Goal: Transaction & Acquisition: Obtain resource

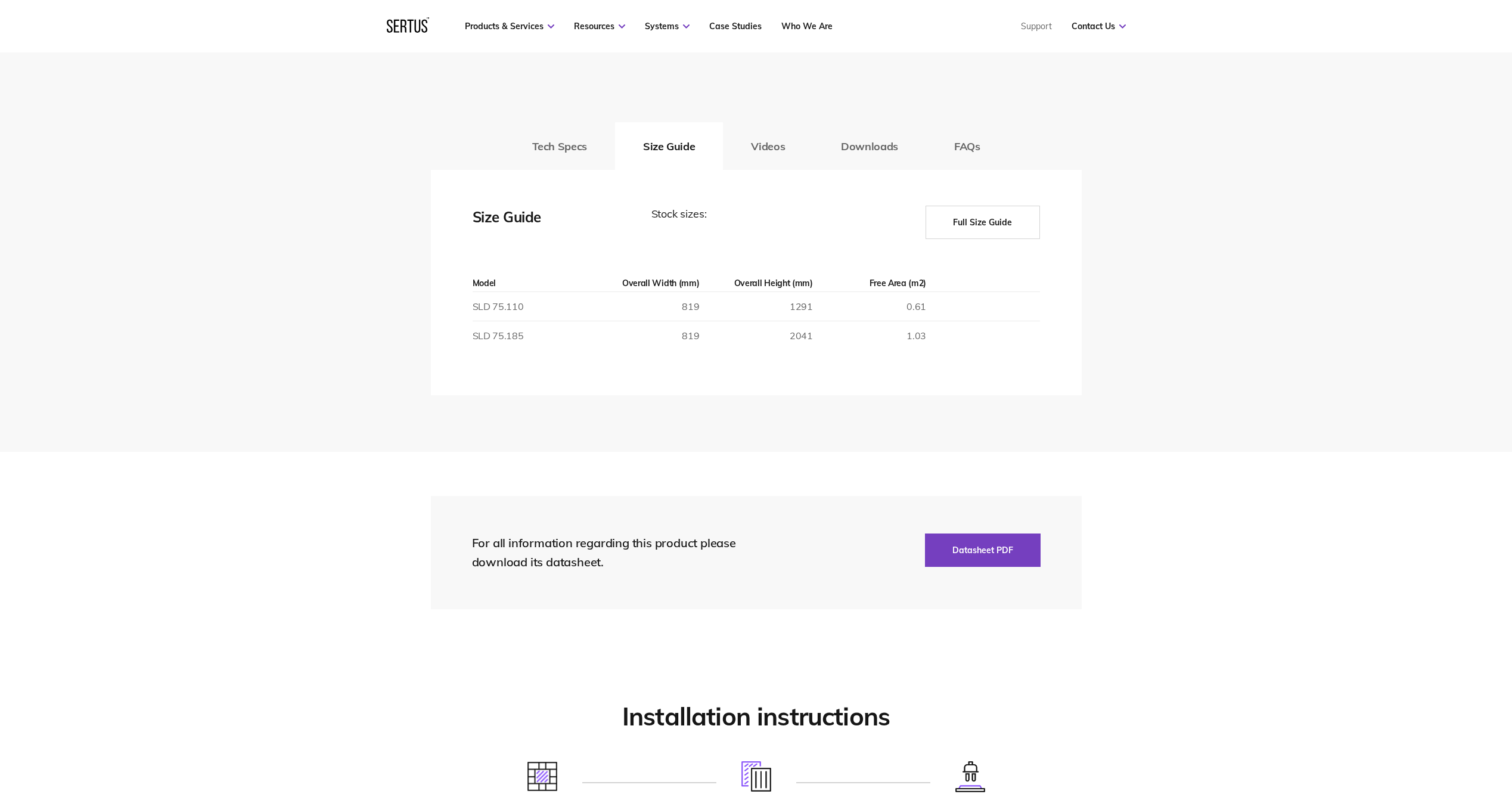
scroll to position [1966, 0]
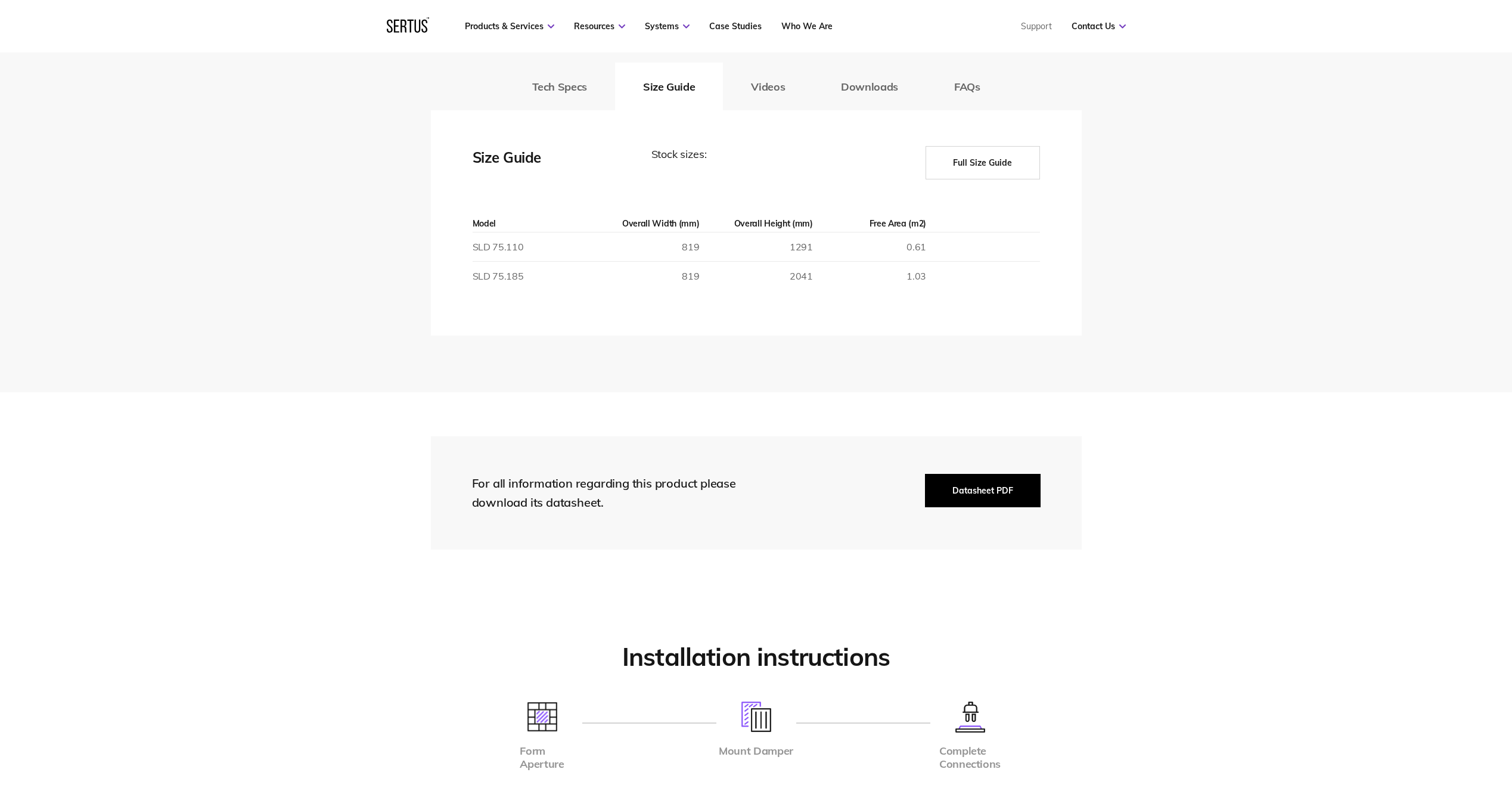
click at [977, 489] on button "Datasheet PDF" at bounding box center [982, 490] width 116 height 34
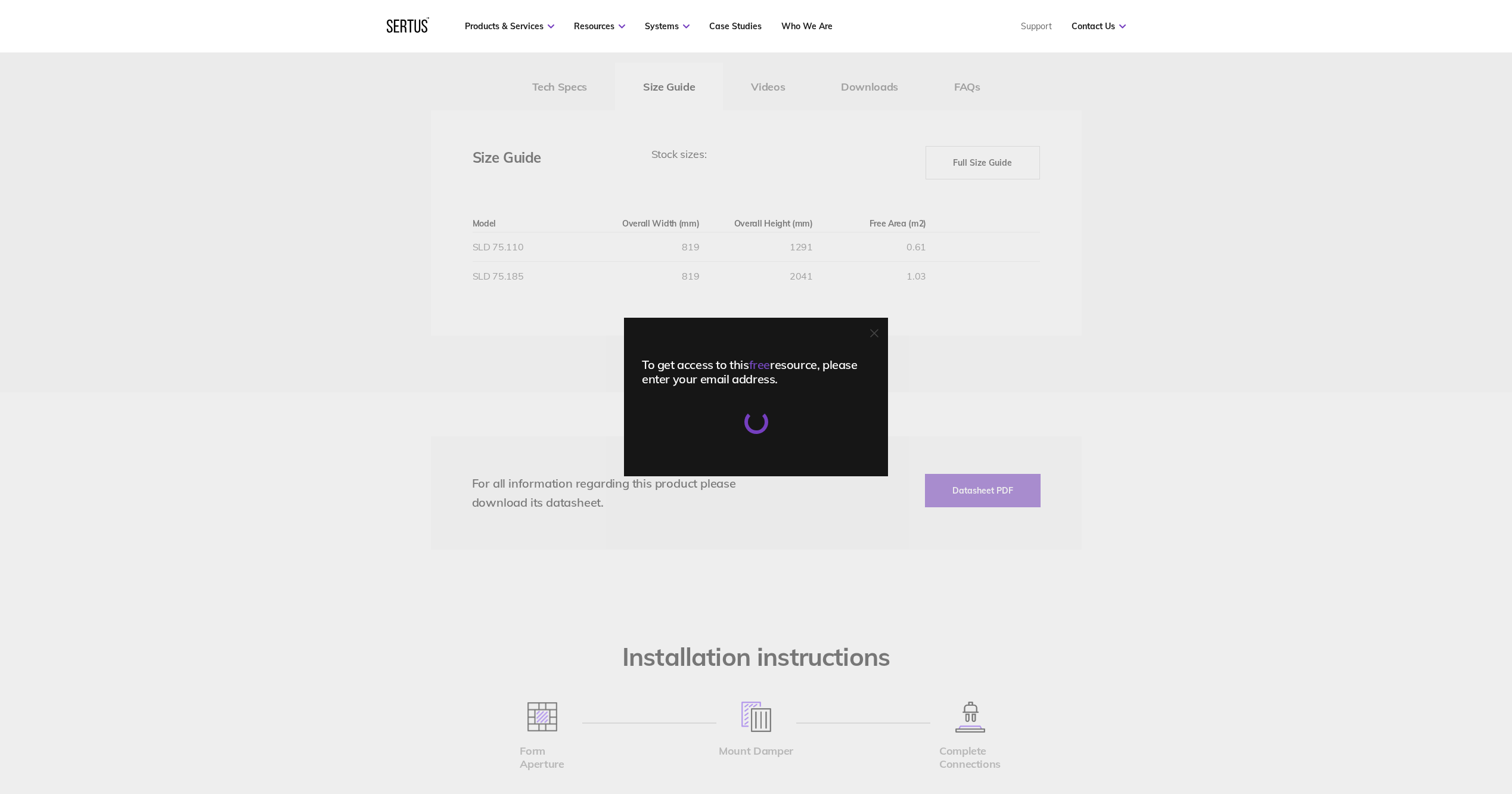
click at [878, 331] on icon at bounding box center [874, 333] width 8 height 8
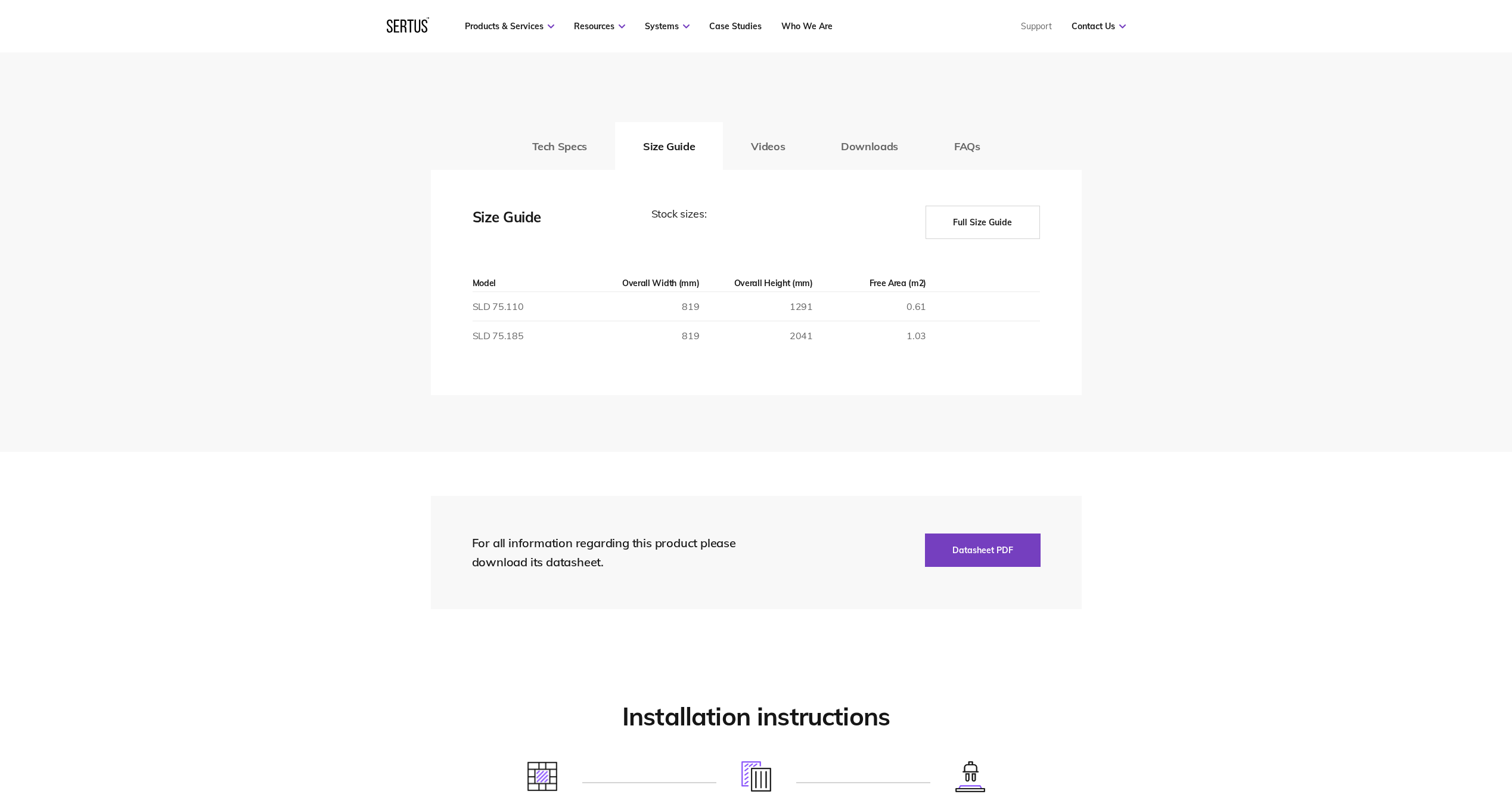
scroll to position [1788, 0]
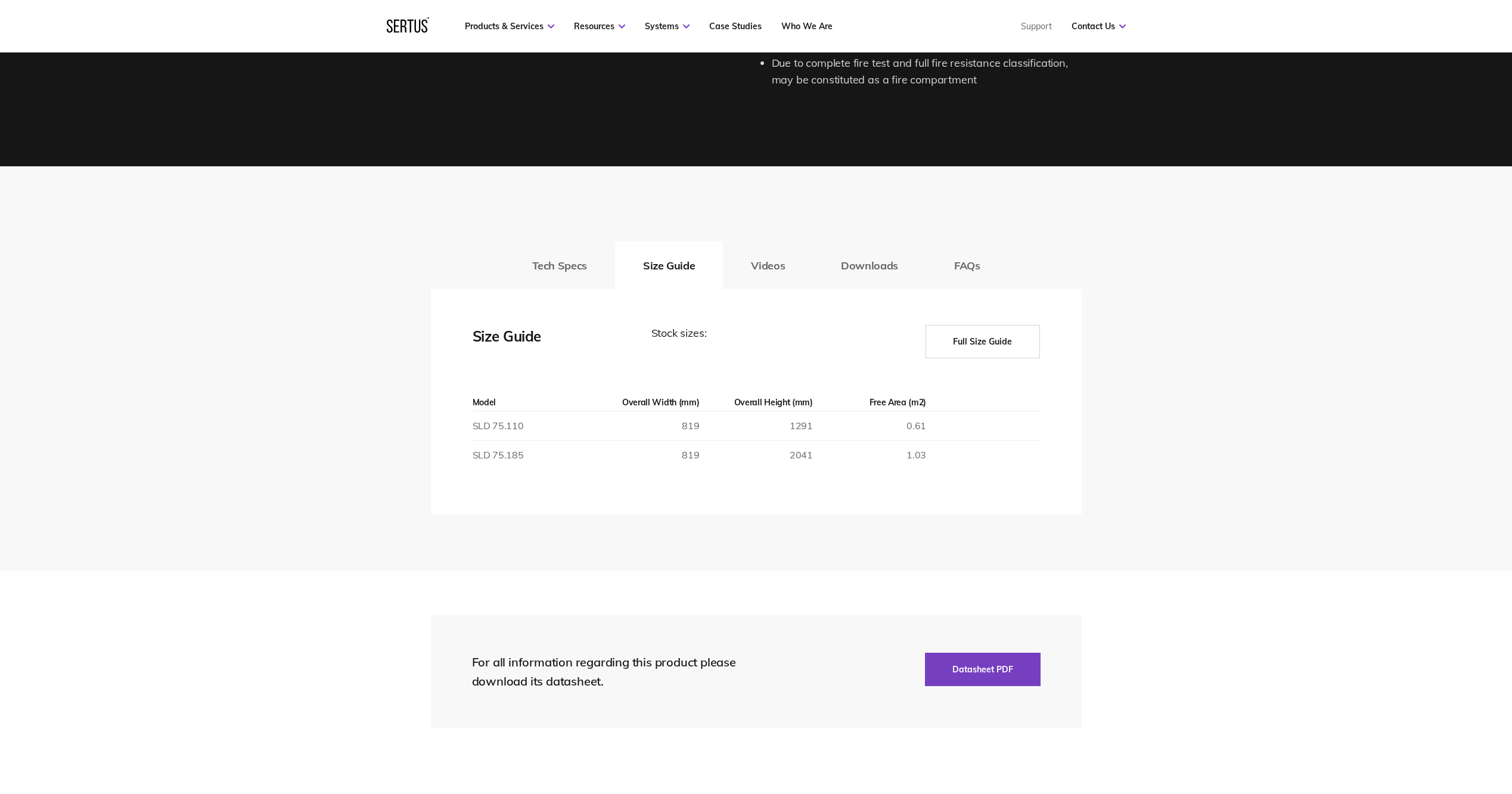
click at [573, 266] on button "Tech Specs" at bounding box center [560, 265] width 111 height 47
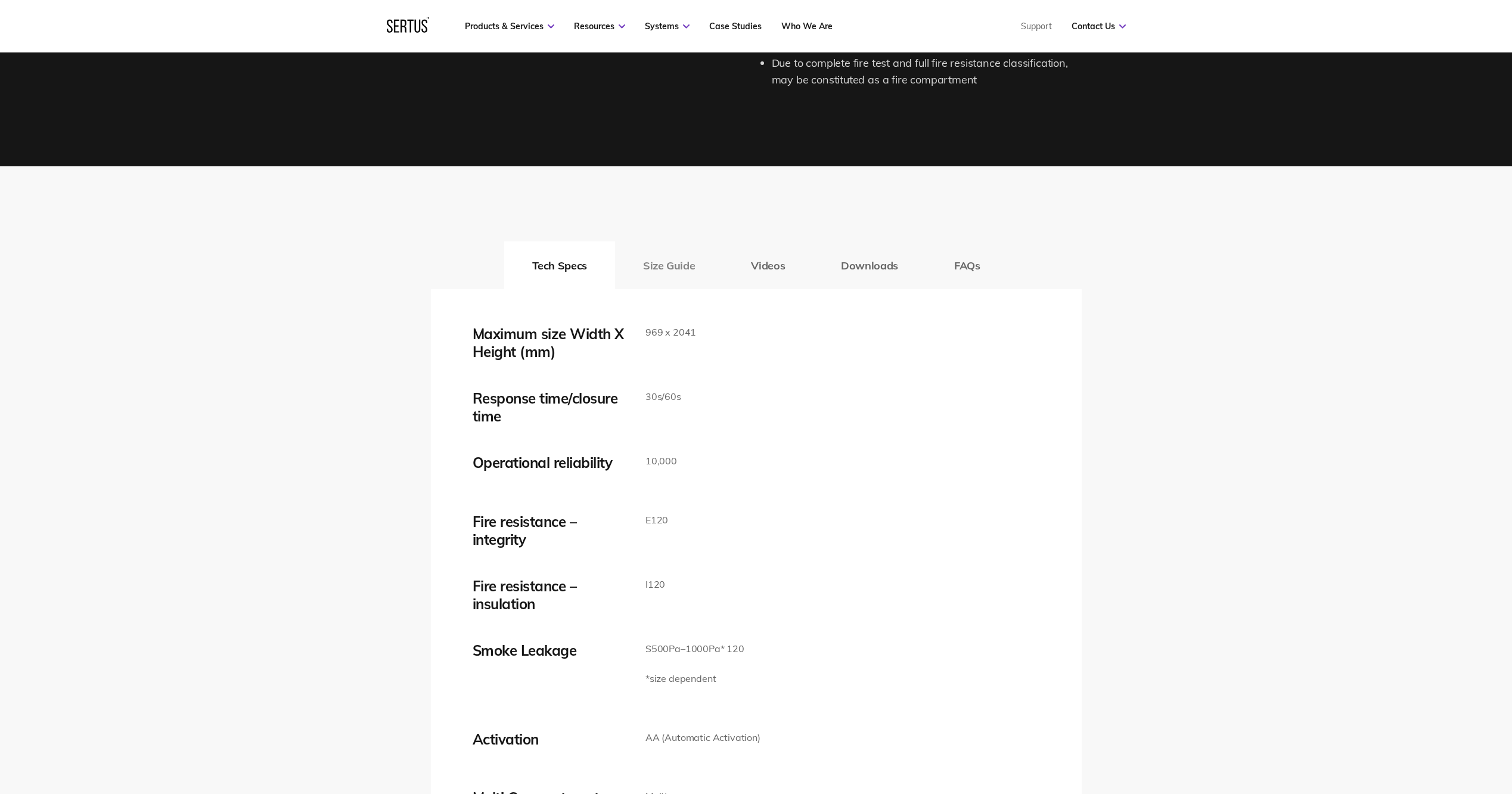
click at [699, 269] on button "Size Guide" at bounding box center [668, 265] width 108 height 47
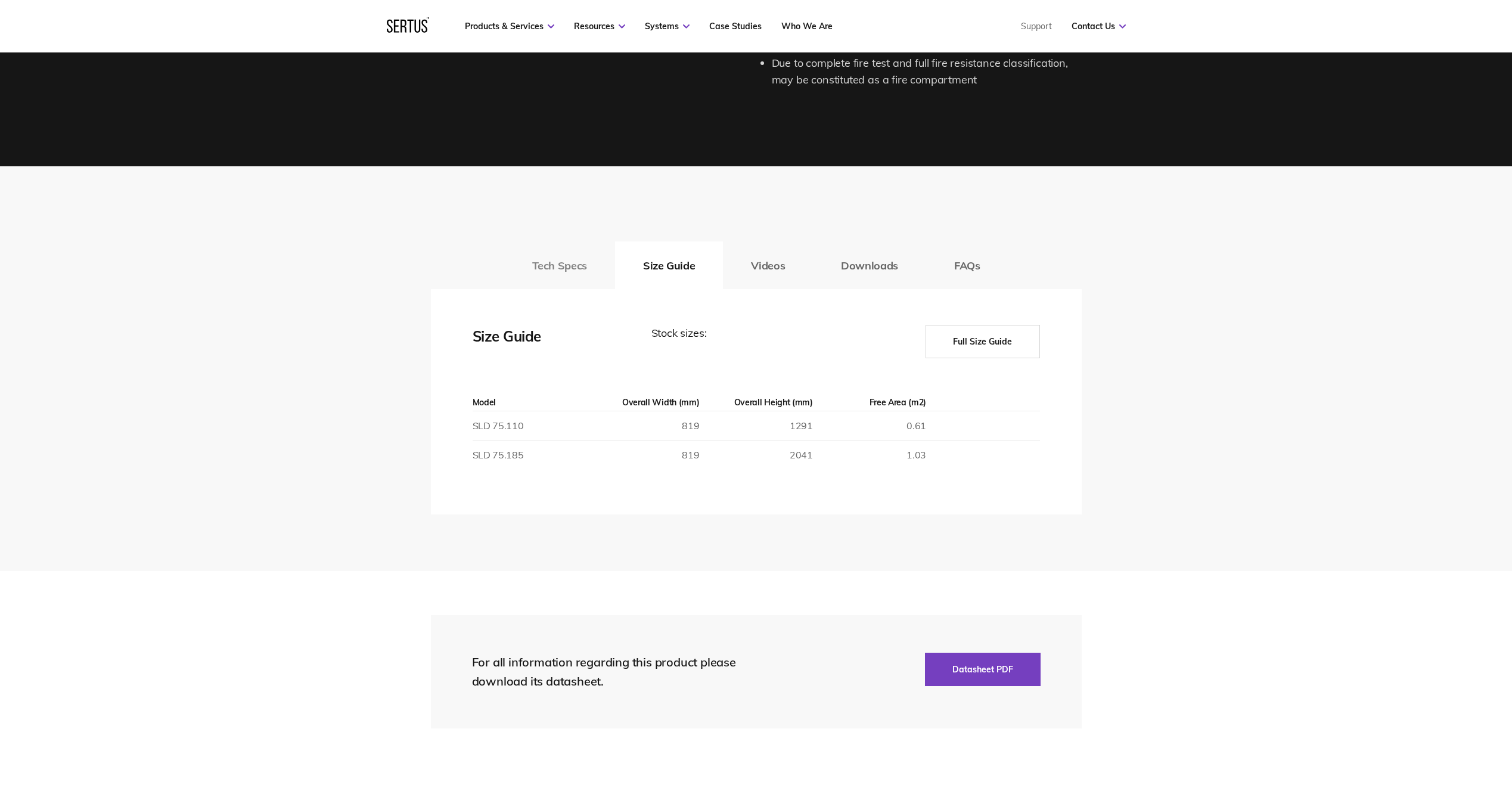
click at [592, 265] on button "Tech Specs" at bounding box center [560, 265] width 111 height 47
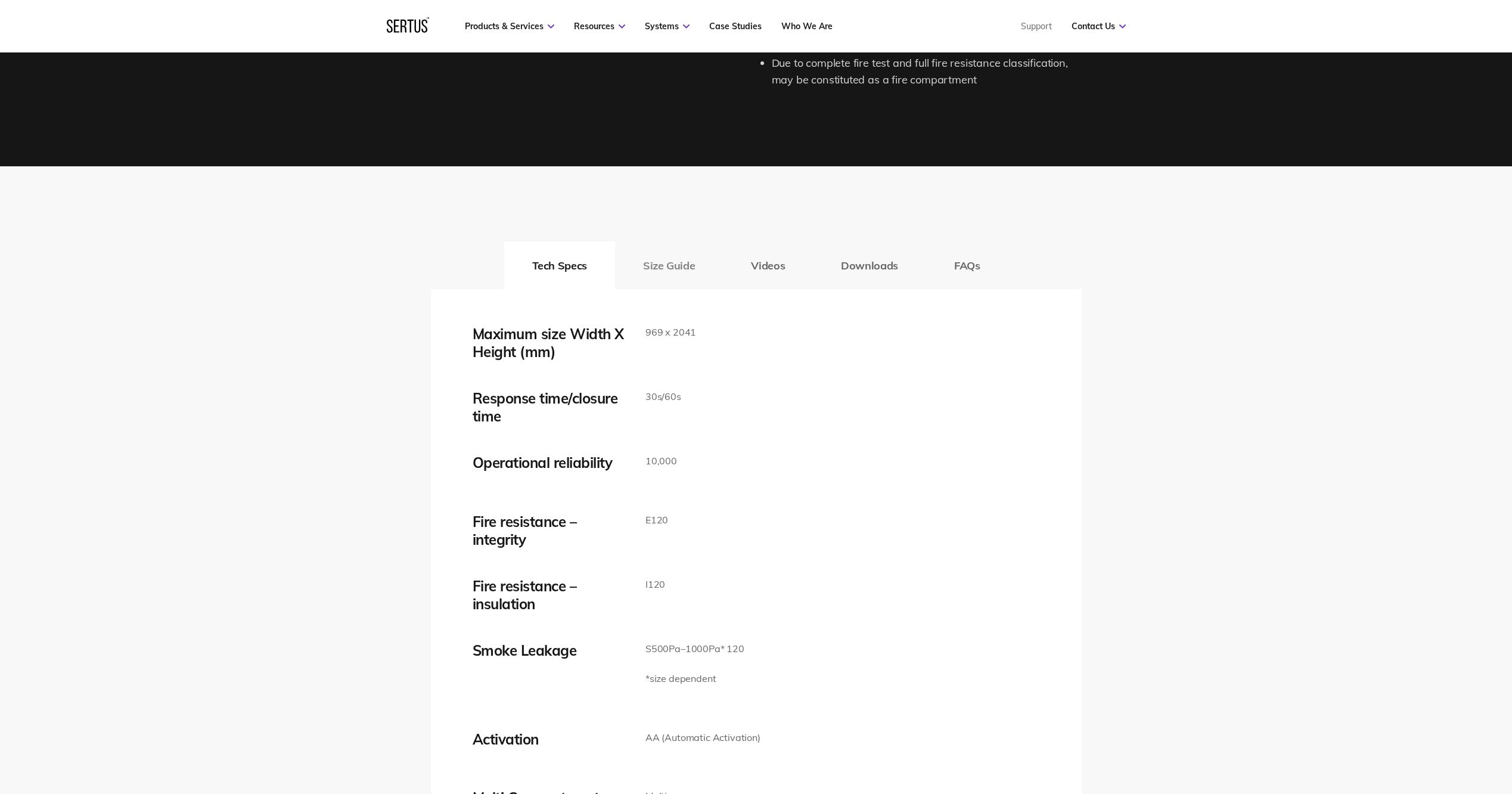
click at [648, 266] on button "Size Guide" at bounding box center [668, 265] width 108 height 47
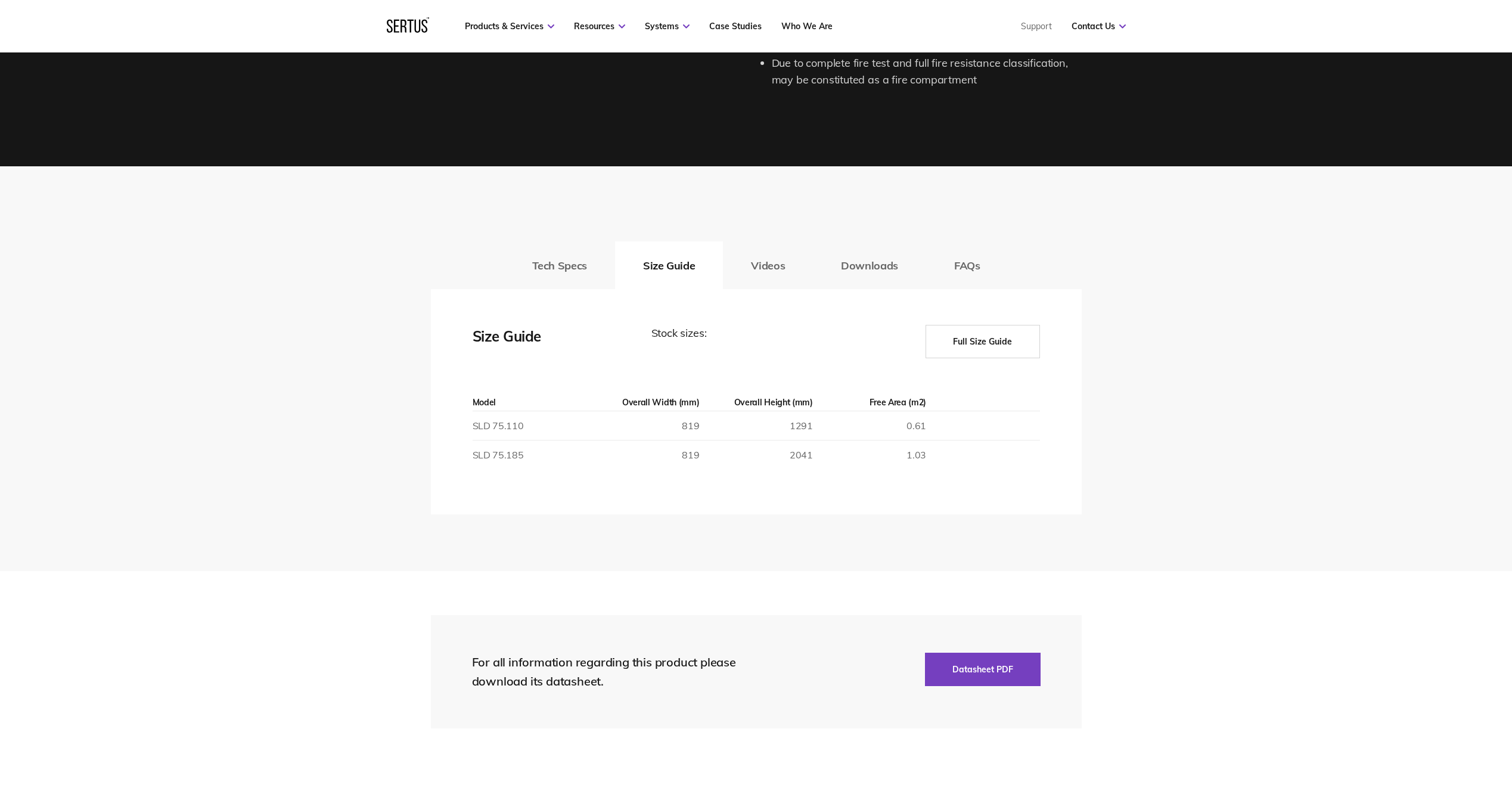
click at [987, 343] on button "Full Size Guide" at bounding box center [982, 341] width 114 height 34
click at [968, 337] on button "Full Size Guide" at bounding box center [982, 341] width 114 height 34
click at [972, 273] on button "FAQs" at bounding box center [968, 265] width 82 height 47
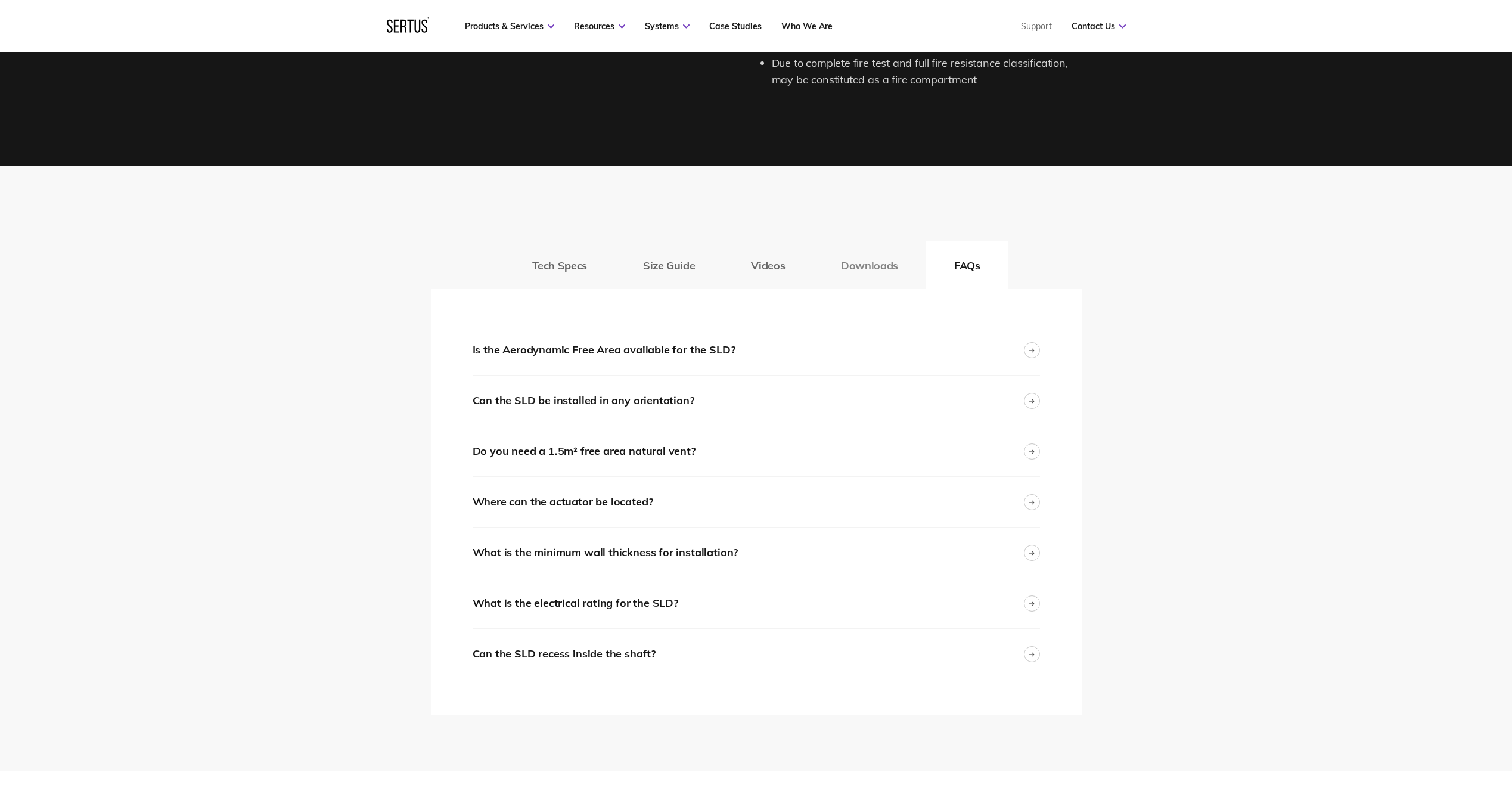
click at [864, 264] on button "Downloads" at bounding box center [869, 265] width 113 height 47
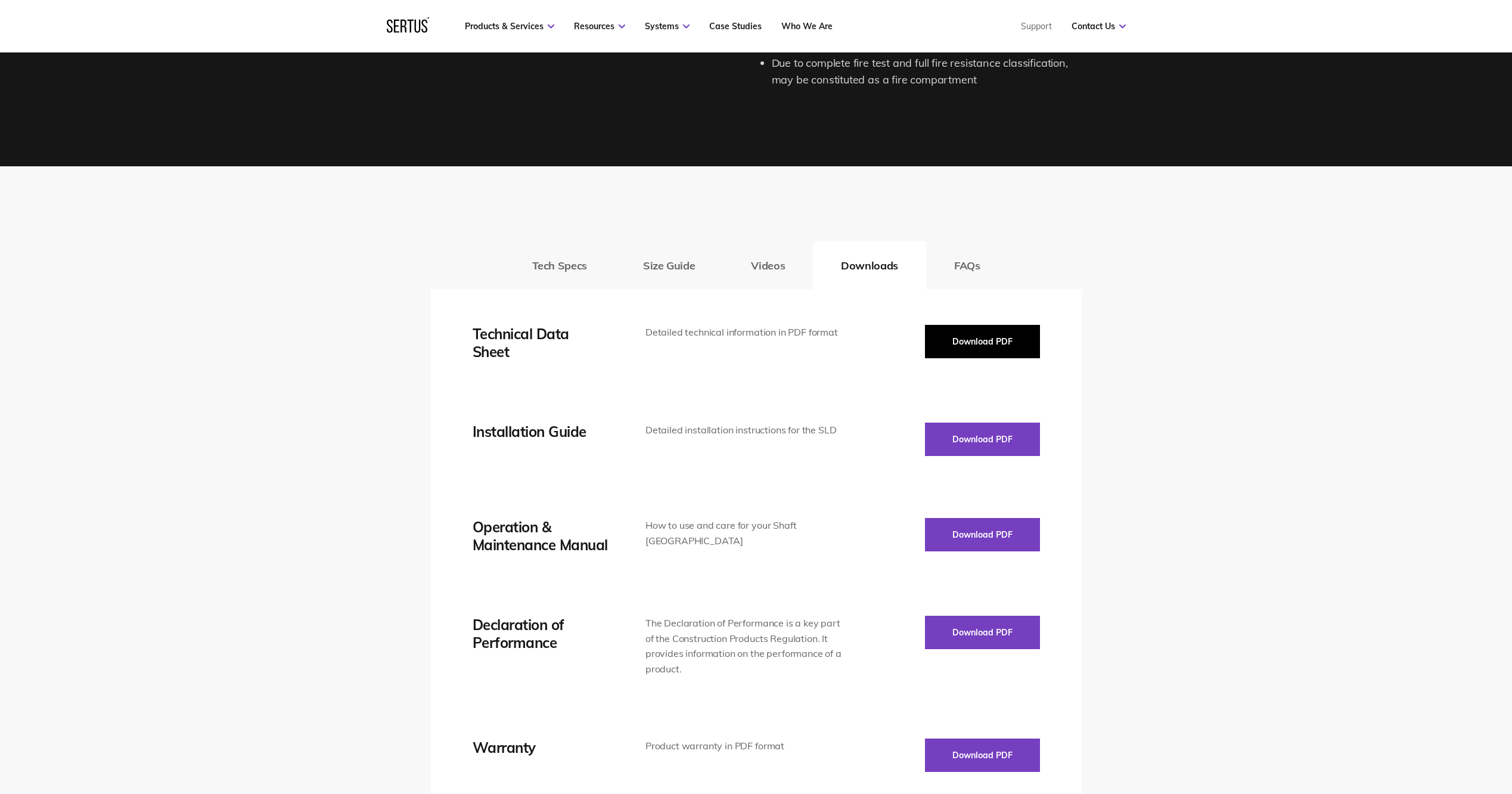
click at [968, 341] on button "Download PDF" at bounding box center [982, 341] width 115 height 34
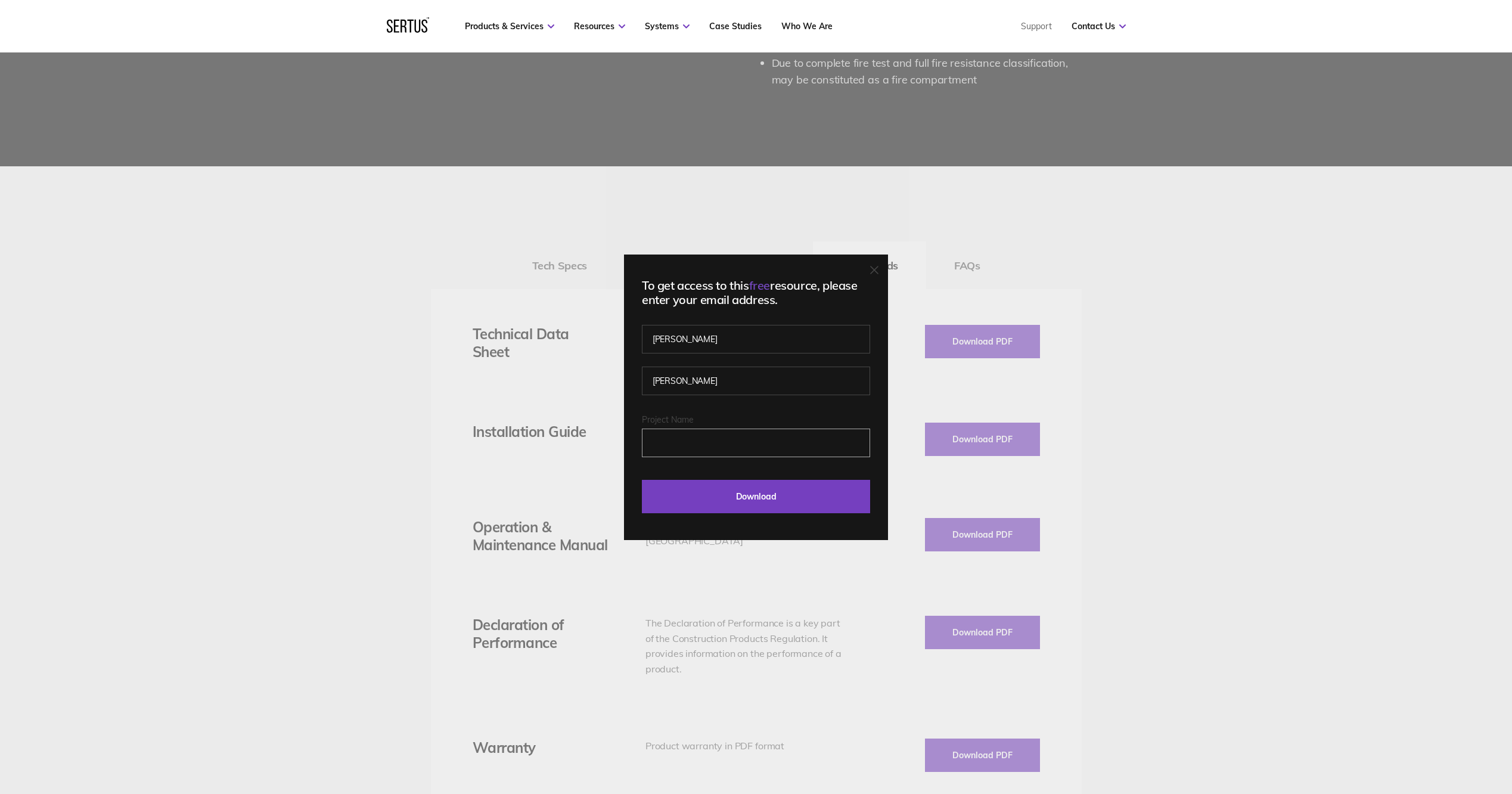
click at [706, 448] on input "Project Name" at bounding box center [756, 442] width 228 height 28
type input "Project [PERSON_NAME]"
drag, startPoint x: 1234, startPoint y: 352, endPoint x: 1221, endPoint y: 356, distance: 13.6
click at [1234, 352] on div "To get access to this free resource, please enter your email address. [PERSON_N…" at bounding box center [756, 397] width 1512 height 794
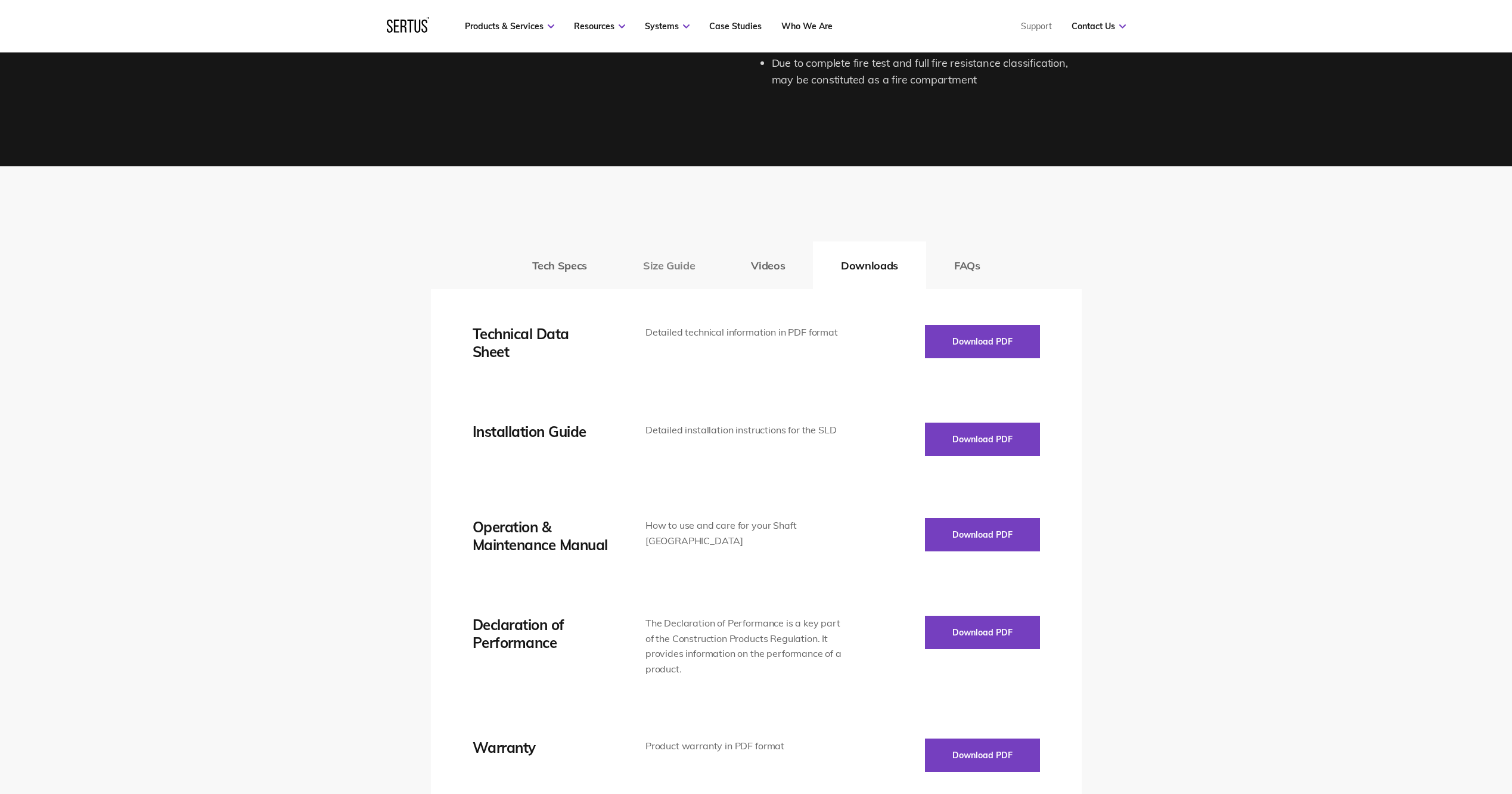
click at [671, 254] on button "Size Guide" at bounding box center [668, 265] width 108 height 47
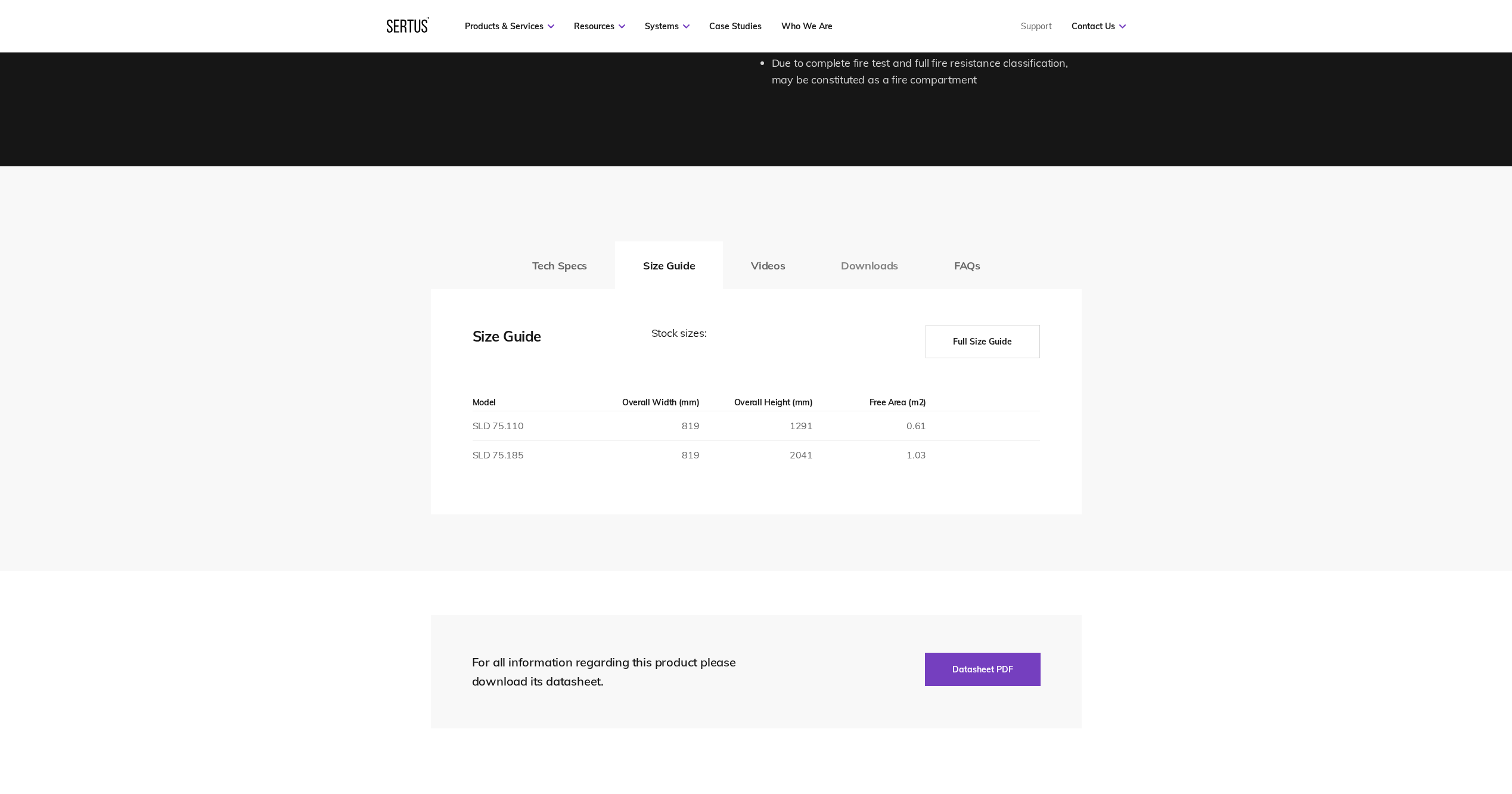
click at [880, 260] on button "Downloads" at bounding box center [869, 265] width 113 height 47
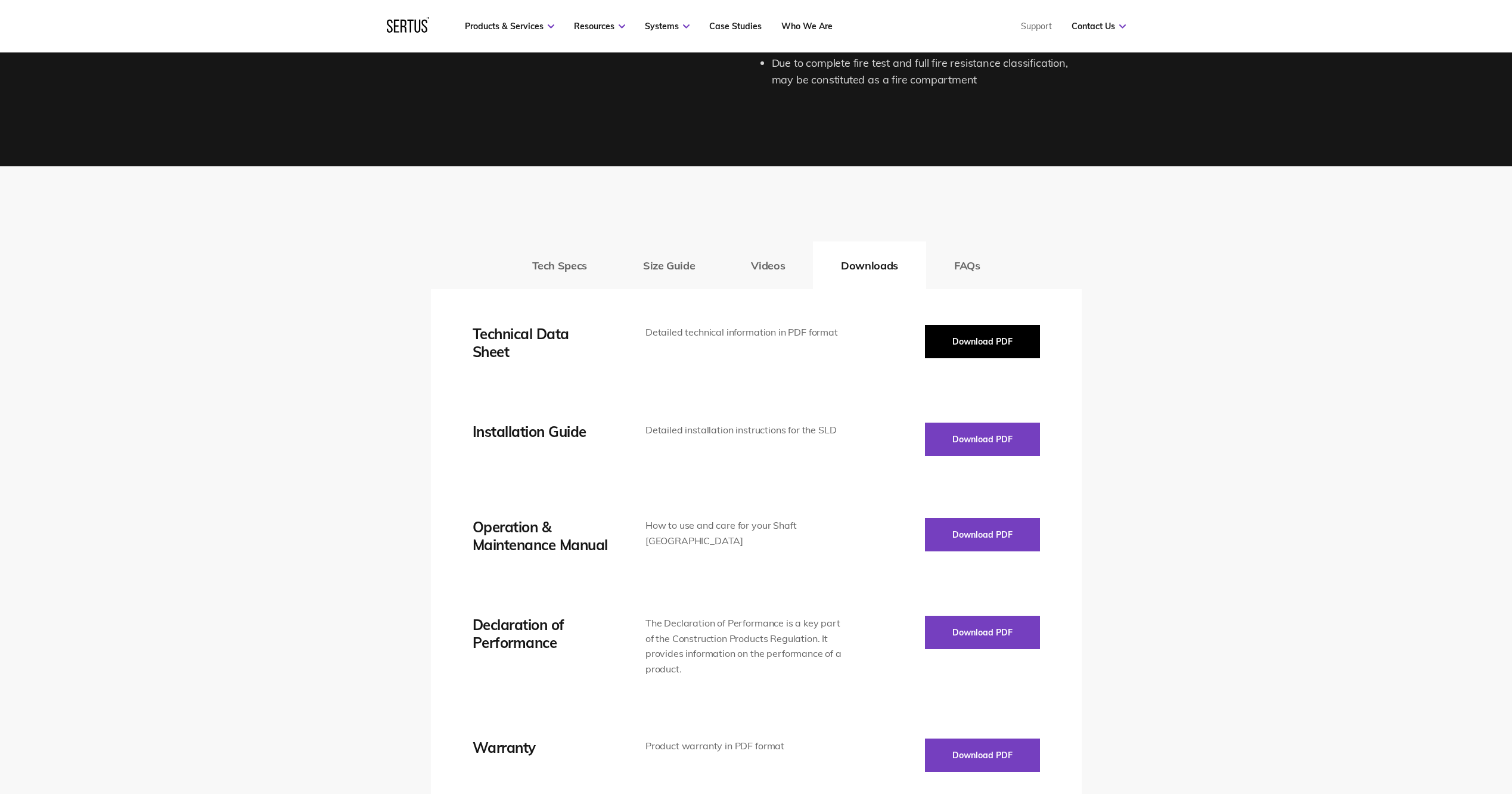
click at [969, 342] on button "Download PDF" at bounding box center [982, 341] width 115 height 34
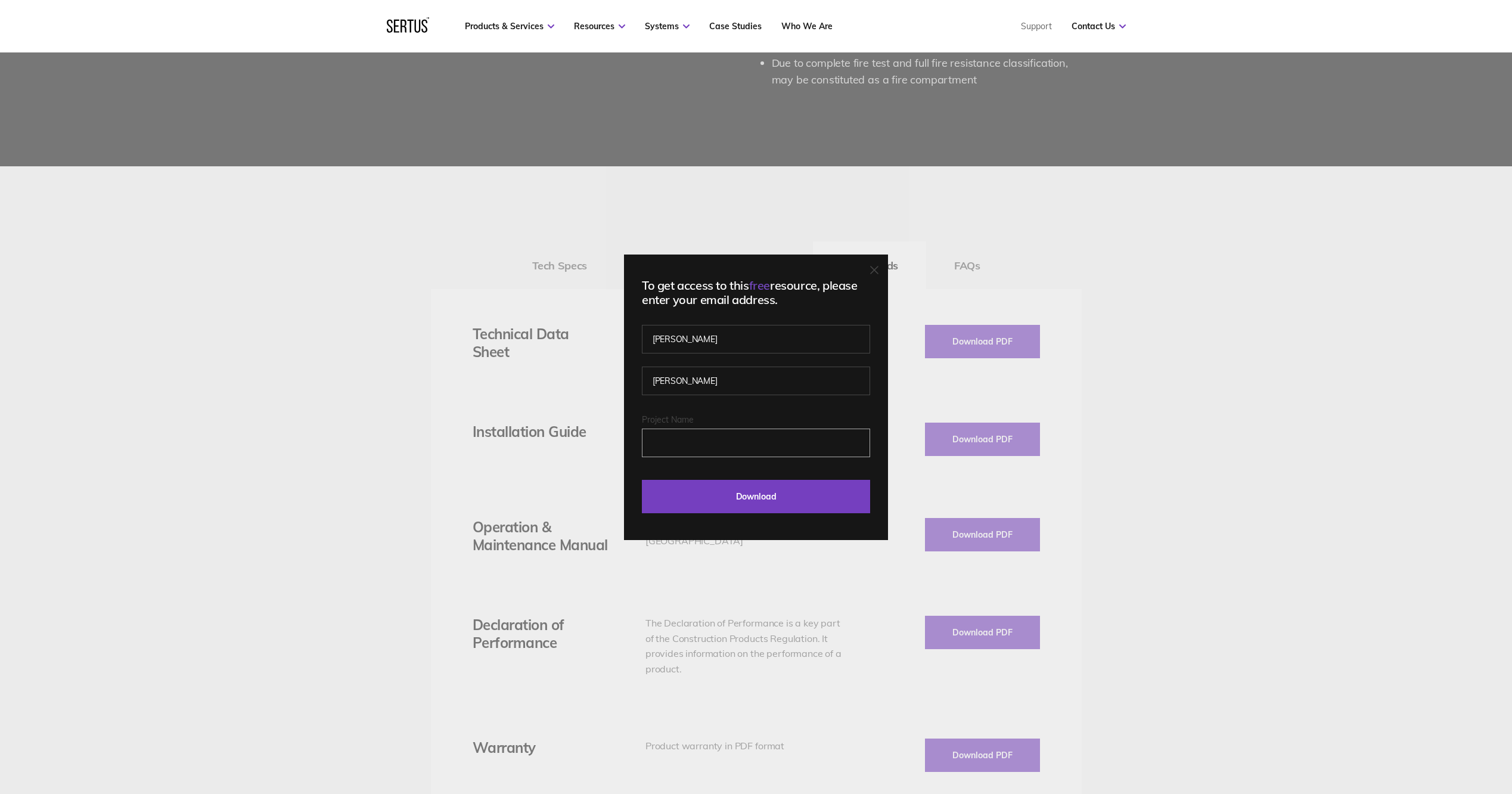
click at [778, 443] on input "Project Name" at bounding box center [756, 442] width 228 height 28
type input "Project [PERSON_NAME]"
drag, startPoint x: 706, startPoint y: 331, endPoint x: 628, endPoint y: 338, distance: 78.3
click at [628, 338] on div "To get access to this free resource, please enter your email address. [PERSON_N…" at bounding box center [756, 397] width 264 height 285
drag, startPoint x: 727, startPoint y: 381, endPoint x: 595, endPoint y: 384, distance: 132.0
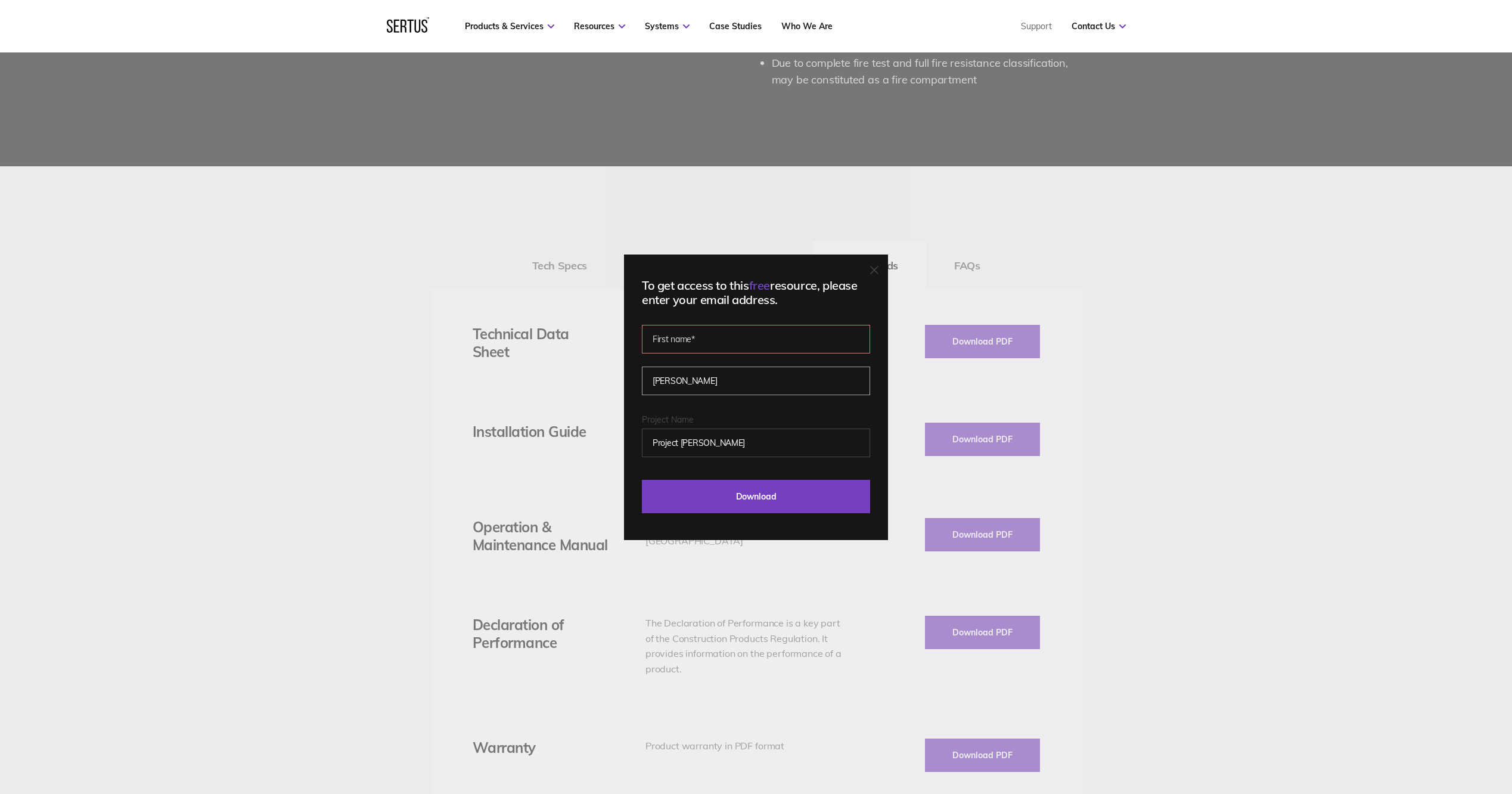
click at [595, 384] on div "To get access to this free resource, please enter your email address. Please co…" at bounding box center [756, 397] width 1512 height 794
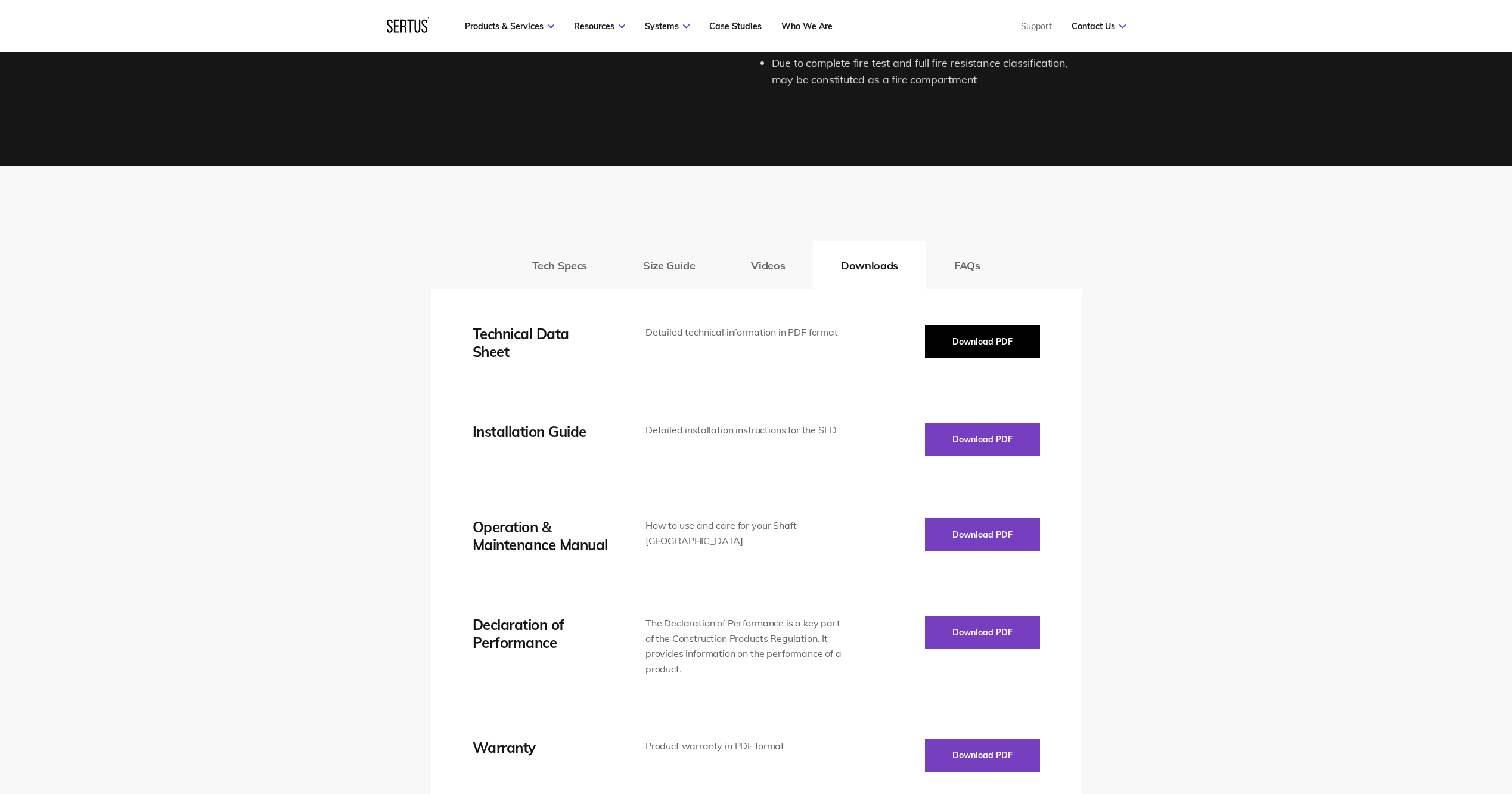
click at [962, 347] on button "Download PDF" at bounding box center [982, 341] width 115 height 34
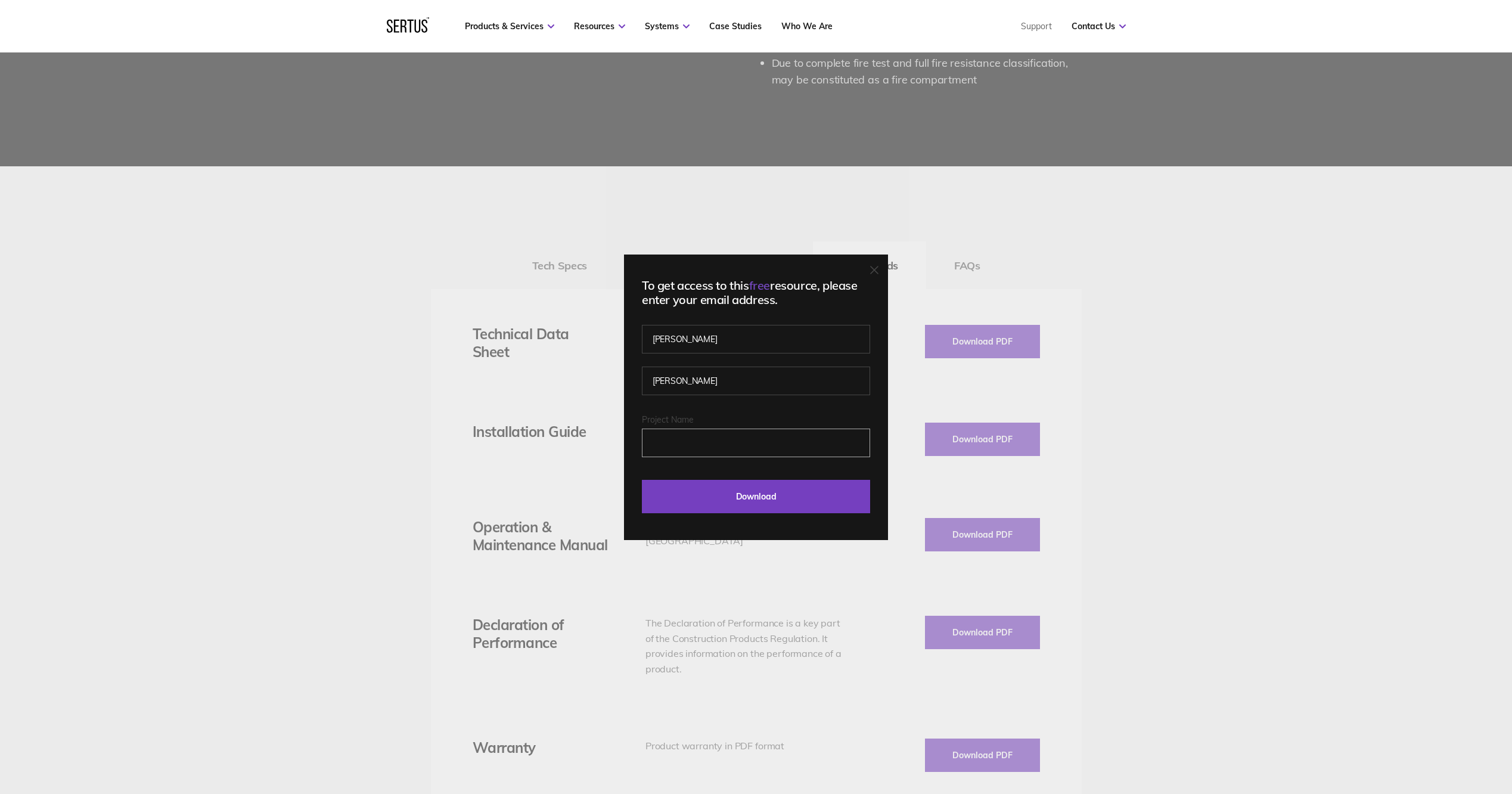
click at [721, 429] on input "Project Name" at bounding box center [756, 442] width 228 height 28
type input "Project [PERSON_NAME]"
click at [713, 501] on input "Download" at bounding box center [756, 496] width 228 height 34
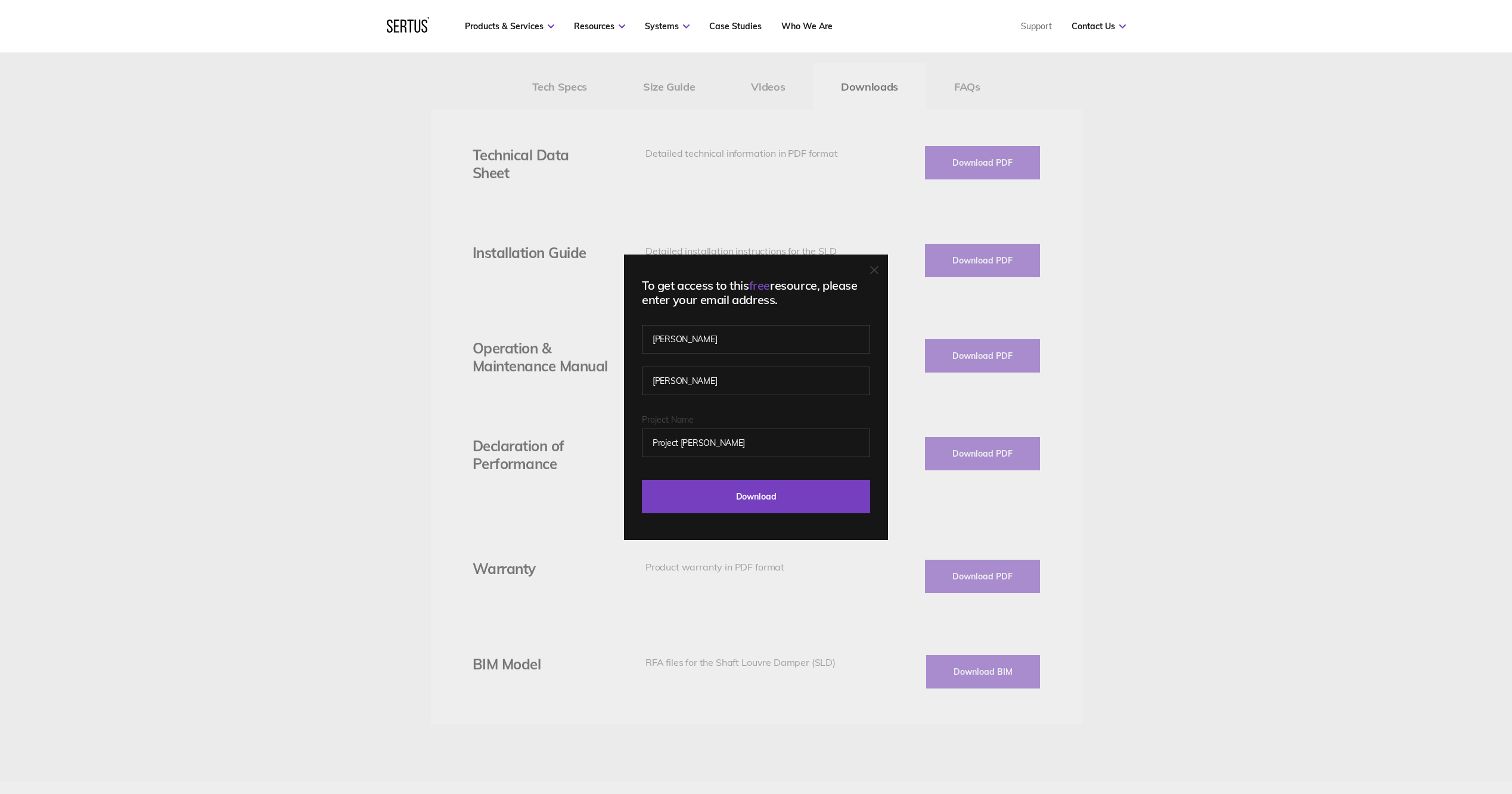
scroll to position [1609, 0]
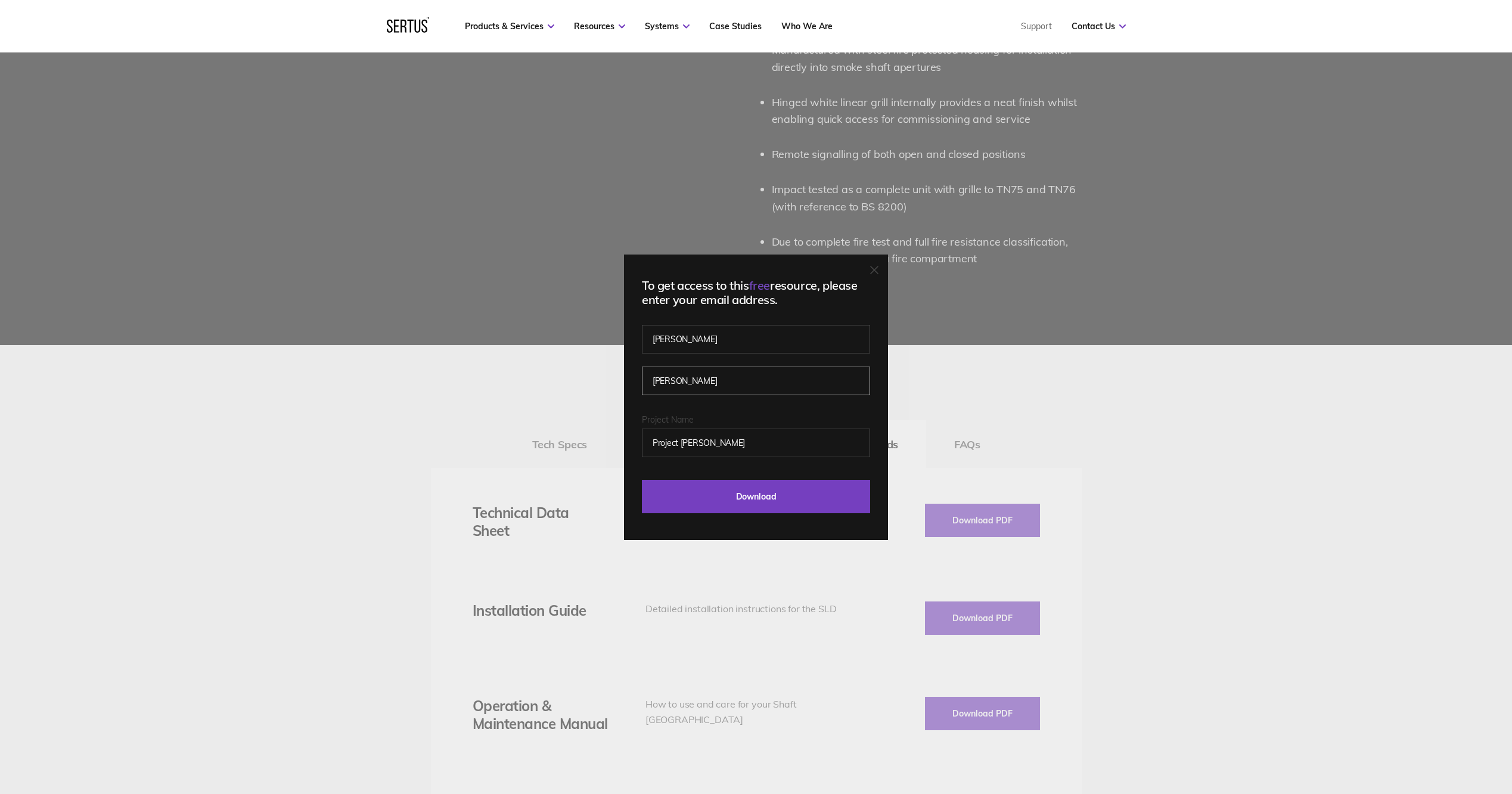
click at [702, 381] on input "[PERSON_NAME]" at bounding box center [756, 380] width 228 height 28
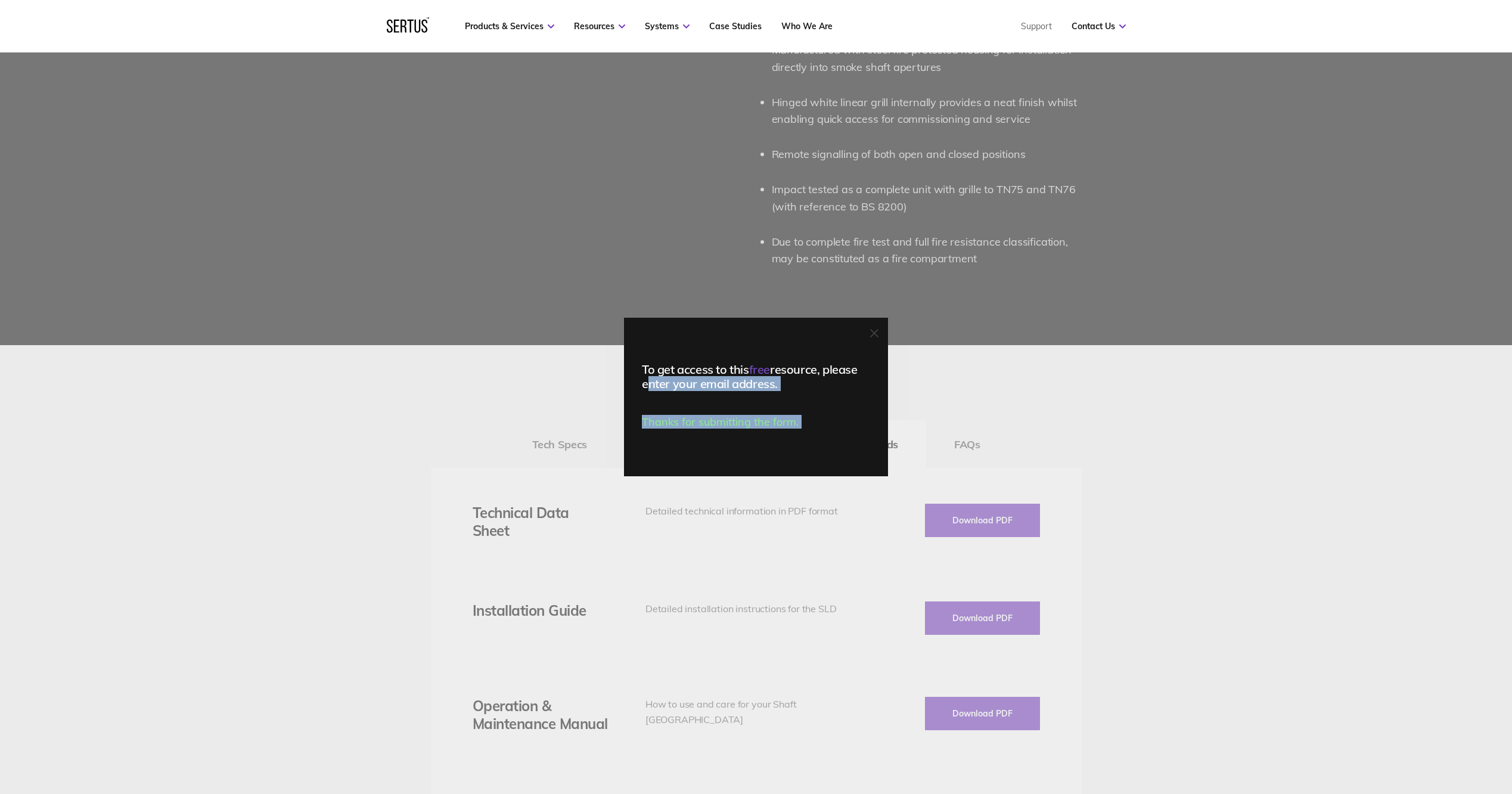
drag, startPoint x: 702, startPoint y: 380, endPoint x: 636, endPoint y: 381, distance: 66.0
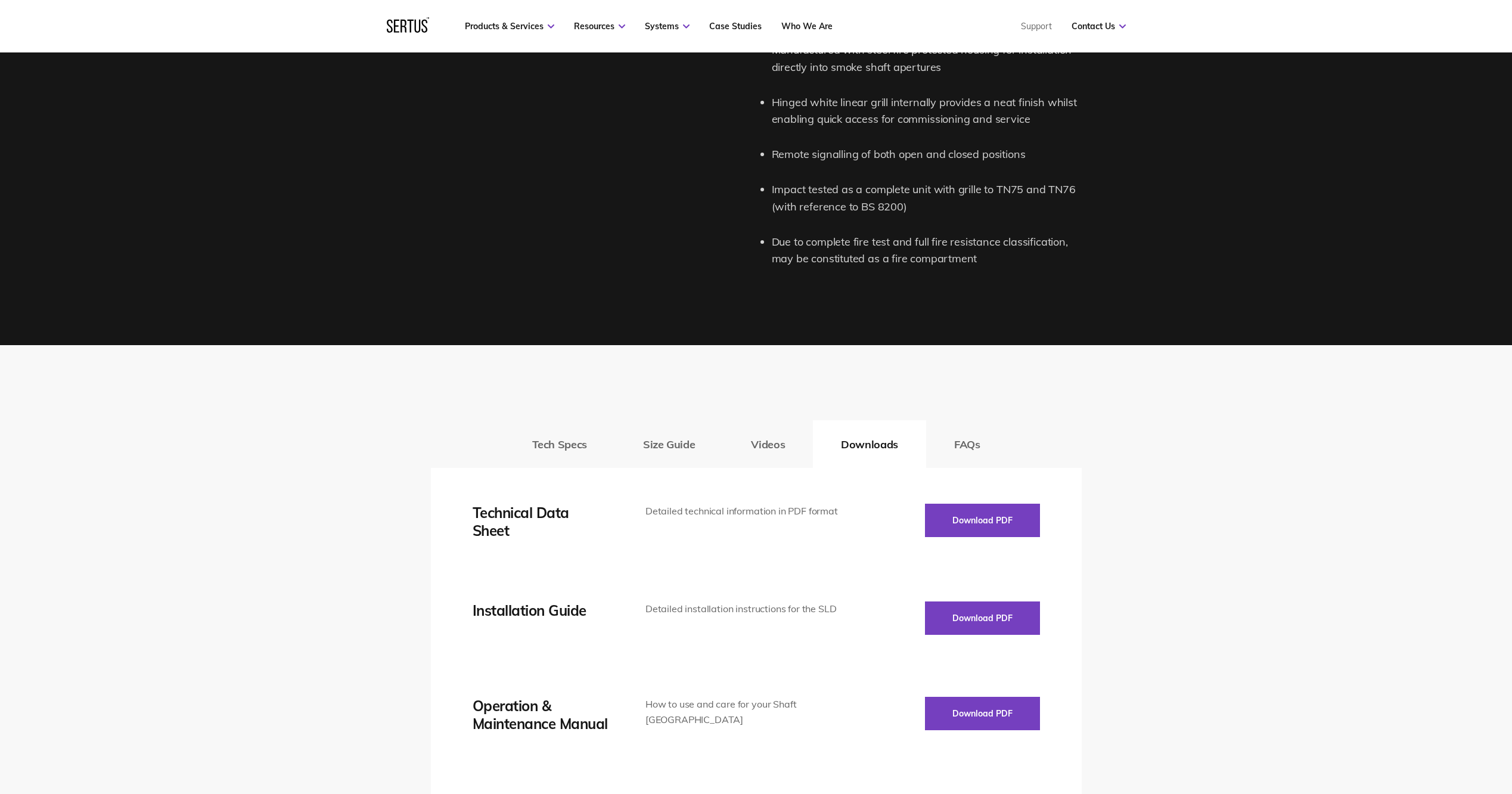
scroll to position [1847, 0]
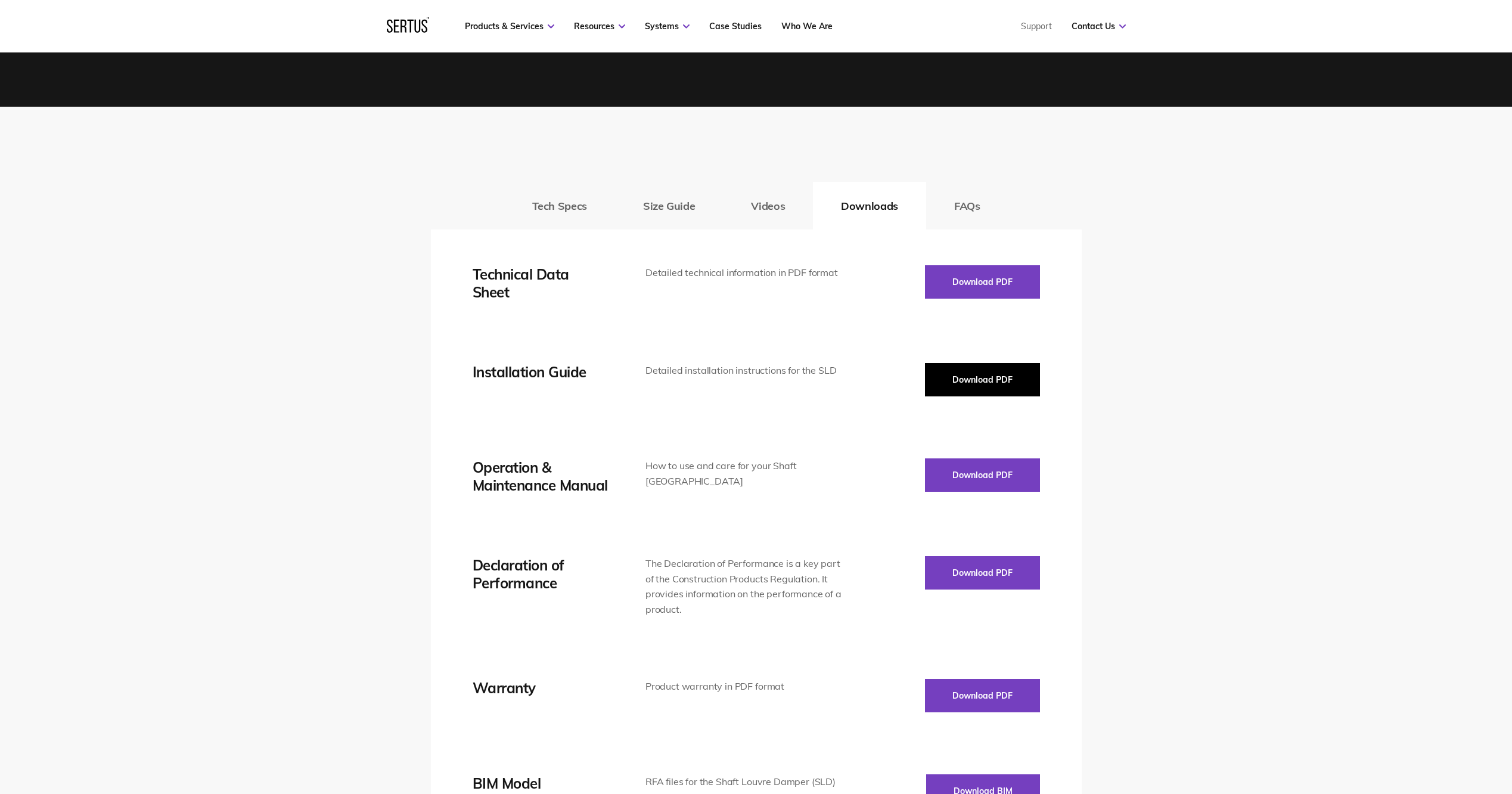
click at [958, 377] on button "Download PDF" at bounding box center [982, 379] width 115 height 34
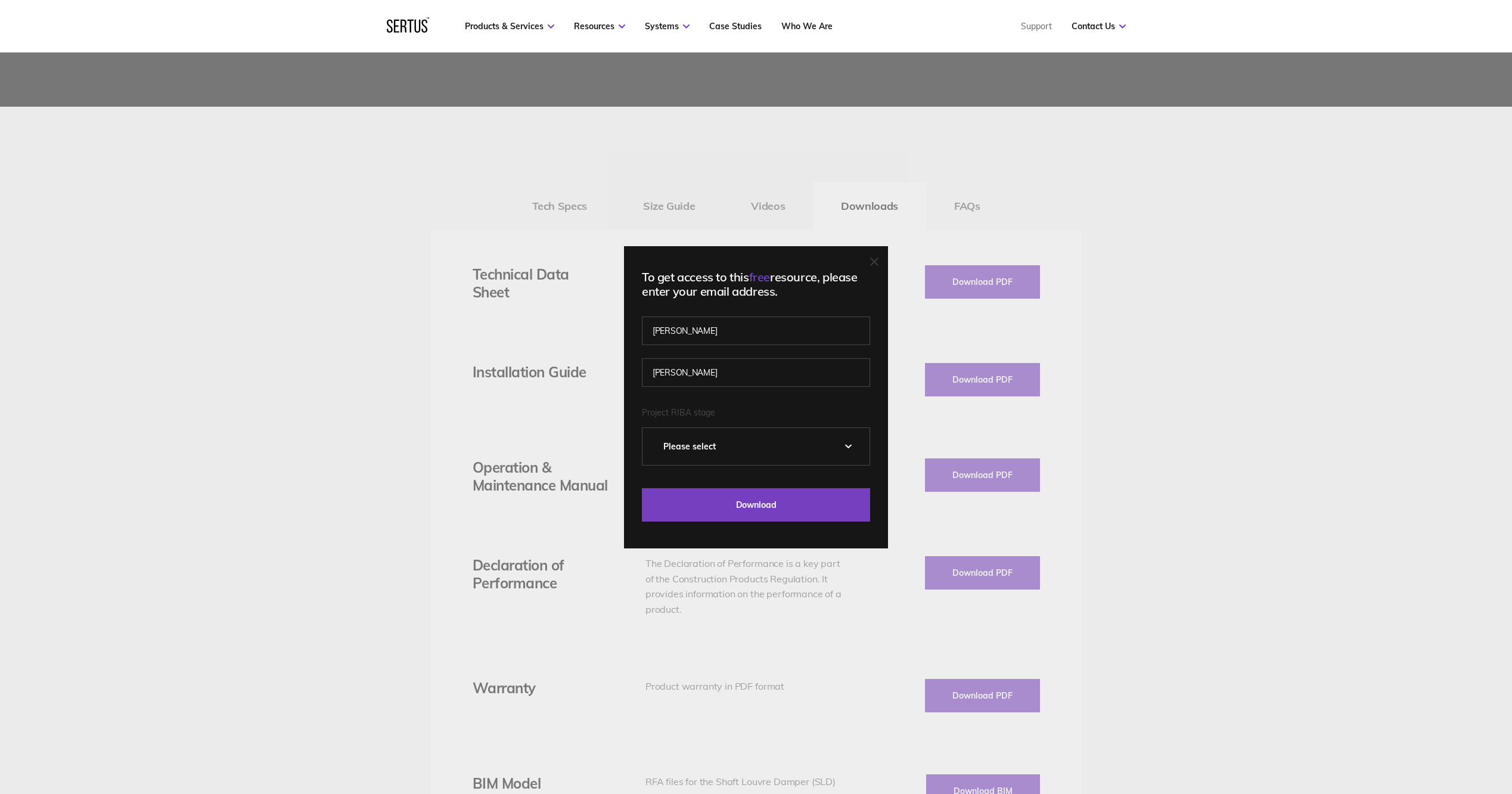
click at [766, 457] on select "Please Select 0 – Strategic Definition 1 - Preparation & Brief 2 - Concept Desi…" at bounding box center [756, 446] width 227 height 37
select select "3 - Developed Design"
click at [647, 428] on select "Please Select 0 – Strategic Definition 1 - Preparation & Brief 2 - Concept Desi…" at bounding box center [756, 446] width 227 height 37
click at [760, 509] on input "Download" at bounding box center [756, 504] width 228 height 34
